Goal: Information Seeking & Learning: Understand process/instructions

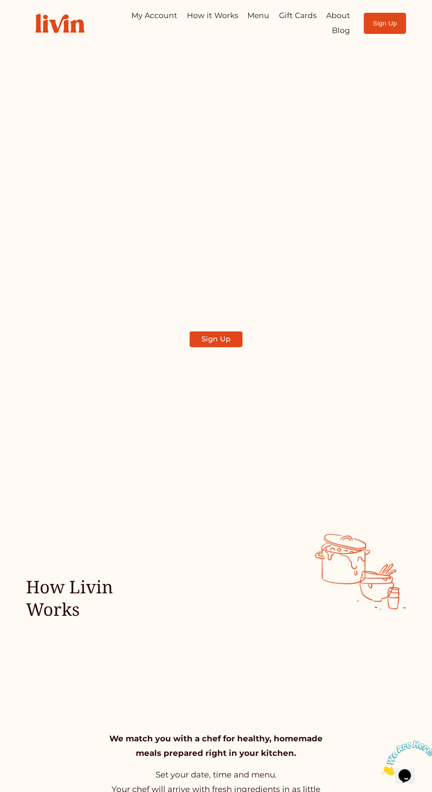
click at [0, 0] on div at bounding box center [0, 0] width 0 height 0
click at [265, 338] on link "How it Works" at bounding box center [216, 330] width 172 height 26
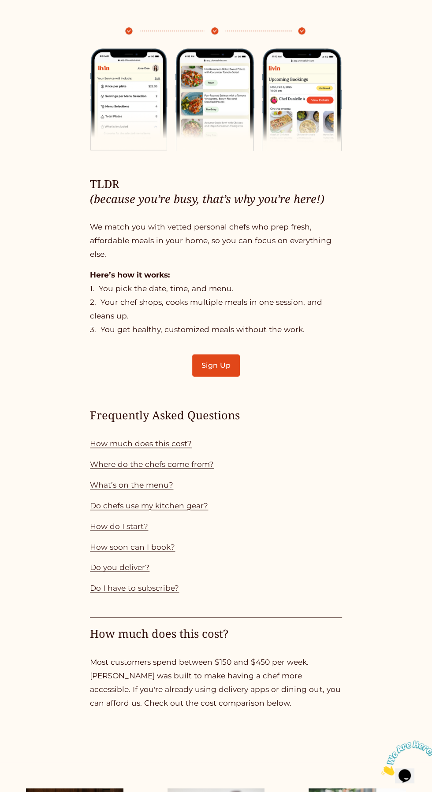
scroll to position [334, 0]
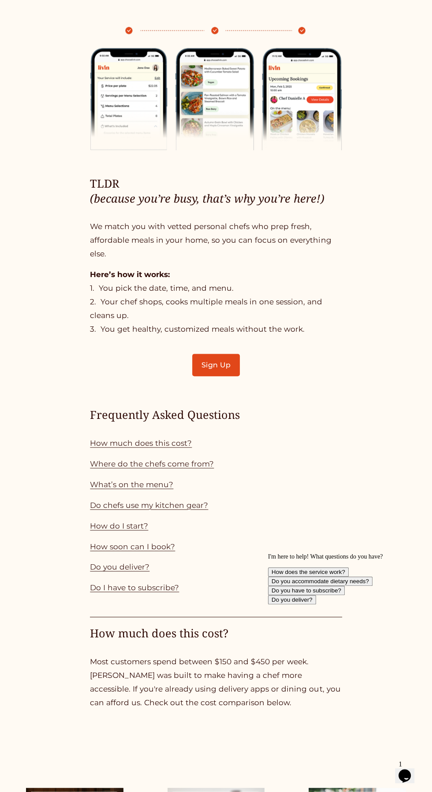
click at [169, 448] on link "How much does this cost?" at bounding box center [141, 442] width 102 height 9
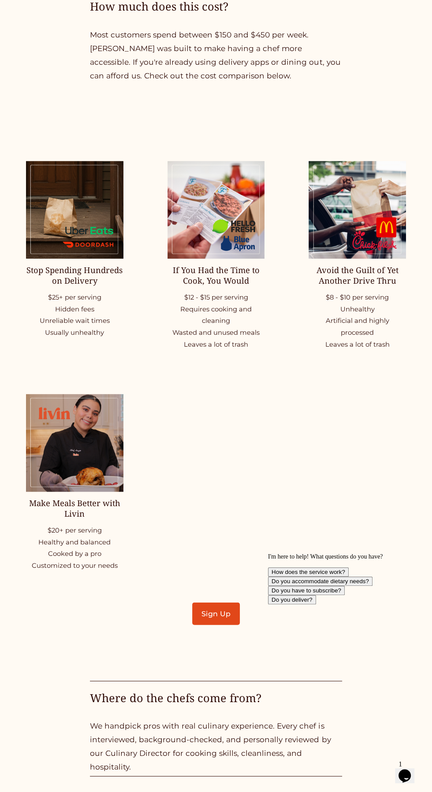
scroll to position [964, 0]
